Goal: Information Seeking & Learning: Find specific fact

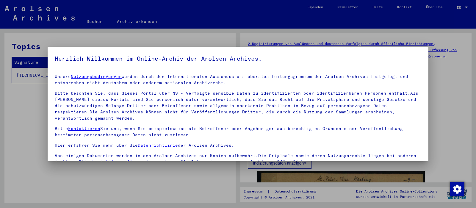
click at [200, 126] on p "Bitte kontaktieren Sie uns, wenn Sie beispielsweise als Betroffener oder Angehö…" at bounding box center [238, 132] width 366 height 12
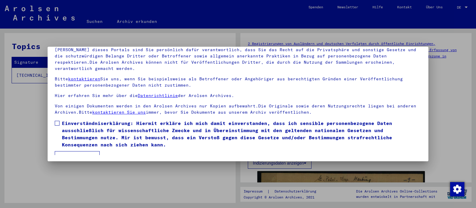
scroll to position [51, 0]
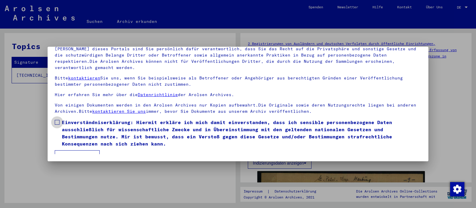
click at [58, 120] on span at bounding box center [57, 122] width 5 height 5
click at [81, 150] on button "Ich stimme zu" at bounding box center [77, 155] width 45 height 11
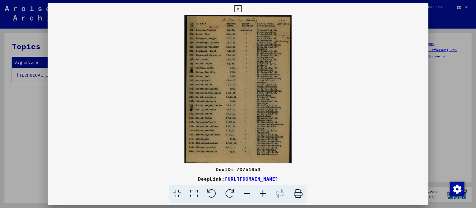
click at [197, 192] on icon at bounding box center [194, 194] width 17 height 18
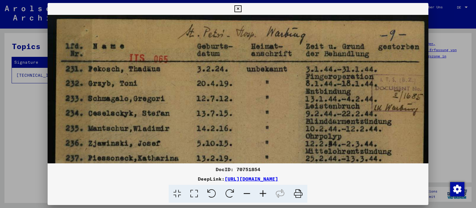
click at [241, 9] on icon at bounding box center [237, 8] width 7 height 7
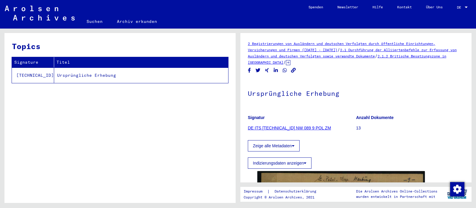
click at [129, 118] on div "Topics Signature Titel [TECHNICAL_ID] Ursprüngliche Erhebung" at bounding box center [119, 120] width 231 height 174
click at [95, 20] on link "Suchen" at bounding box center [94, 21] width 30 height 14
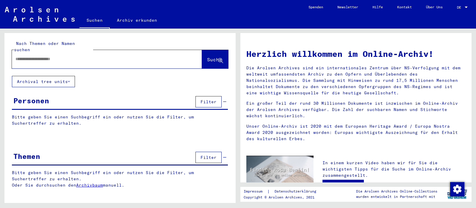
click at [48, 56] on input "text" at bounding box center [99, 59] width 169 height 6
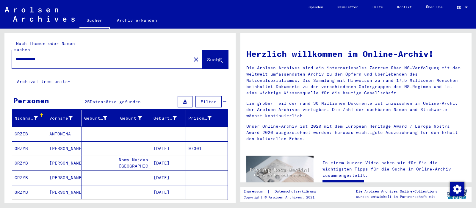
click at [37, 142] on mat-cell "GRZYB" at bounding box center [29, 148] width 35 height 14
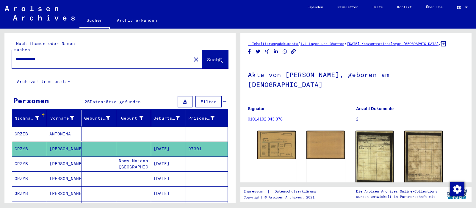
click at [27, 56] on input "**********" at bounding box center [101, 59] width 172 height 6
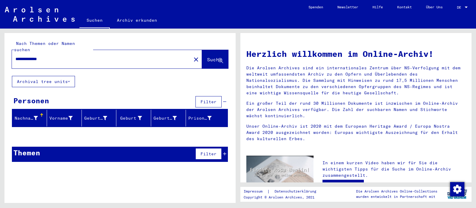
type input "**********"
